Goal: Navigation & Orientation: Find specific page/section

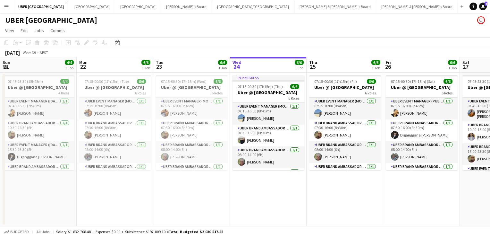
scroll to position [0, 275]
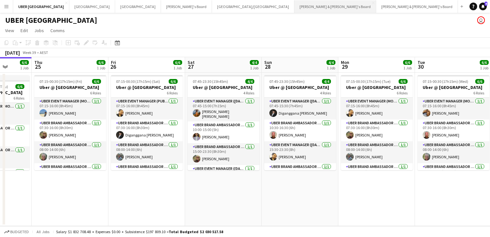
click at [294, 11] on button "[PERSON_NAME] & [PERSON_NAME]'s Board Close" at bounding box center [335, 6] width 82 height 13
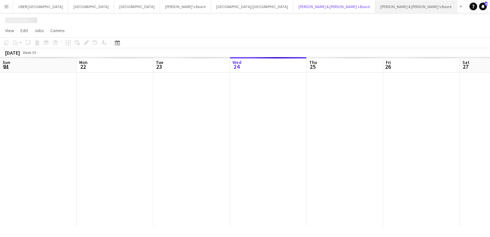
scroll to position [0, 153]
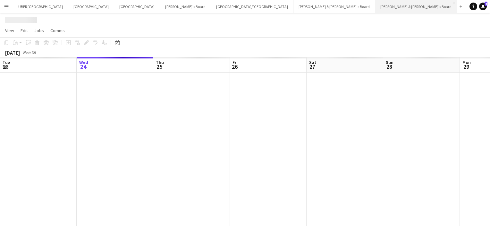
click at [375, 3] on button "[PERSON_NAME] & [PERSON_NAME]'s Board Close" at bounding box center [416, 6] width 82 height 13
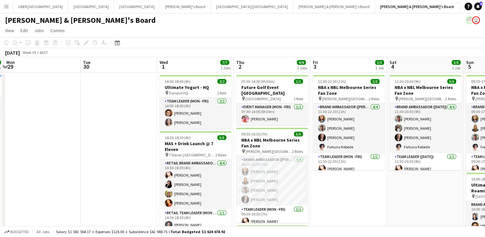
click at [372, 200] on app-date-cell "11:30-22:30 (11h) 5/5 NBA x NBL Melbourne Series Fan Zone pin [PERSON_NAME][GEO…" at bounding box center [349, 197] width 77 height 249
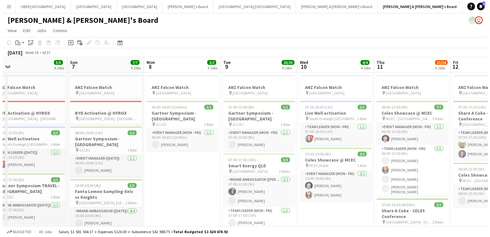
scroll to position [0, 195]
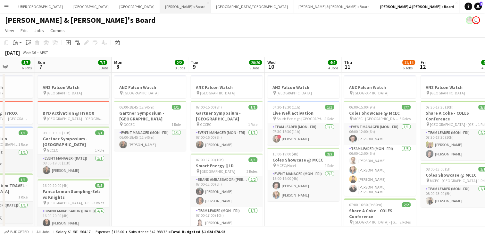
click at [160, 7] on button "Tennille's Board Close" at bounding box center [185, 6] width 51 height 13
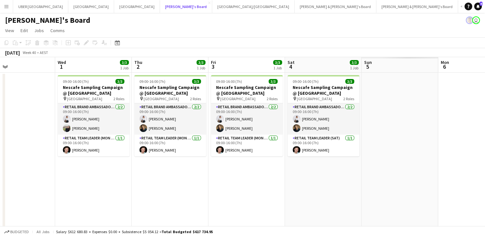
scroll to position [0, 251]
